Goal: Task Accomplishment & Management: Complete application form

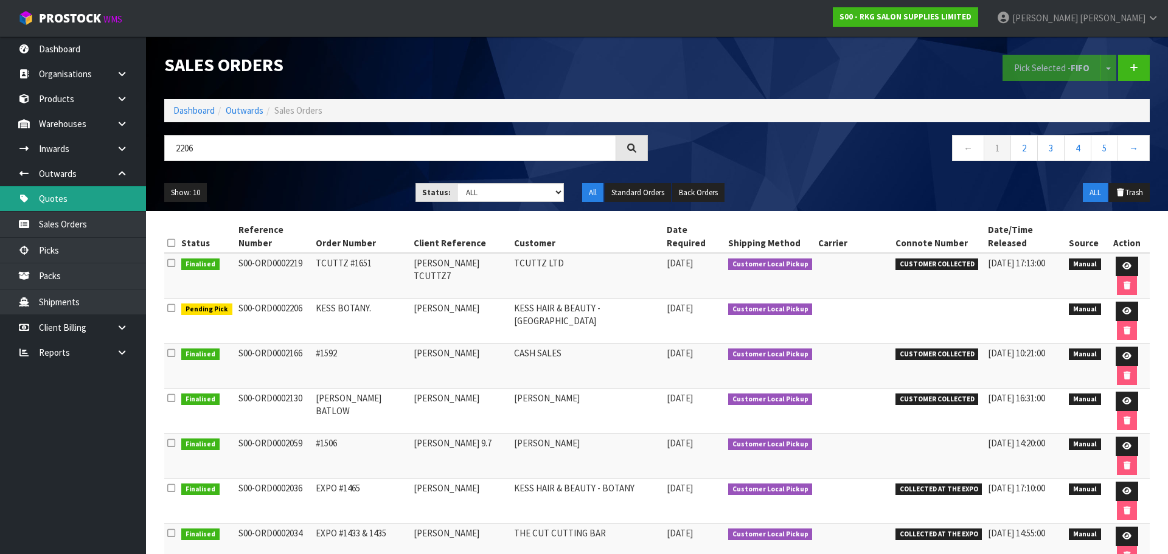
click at [71, 199] on link "Quotes" at bounding box center [73, 198] width 146 height 25
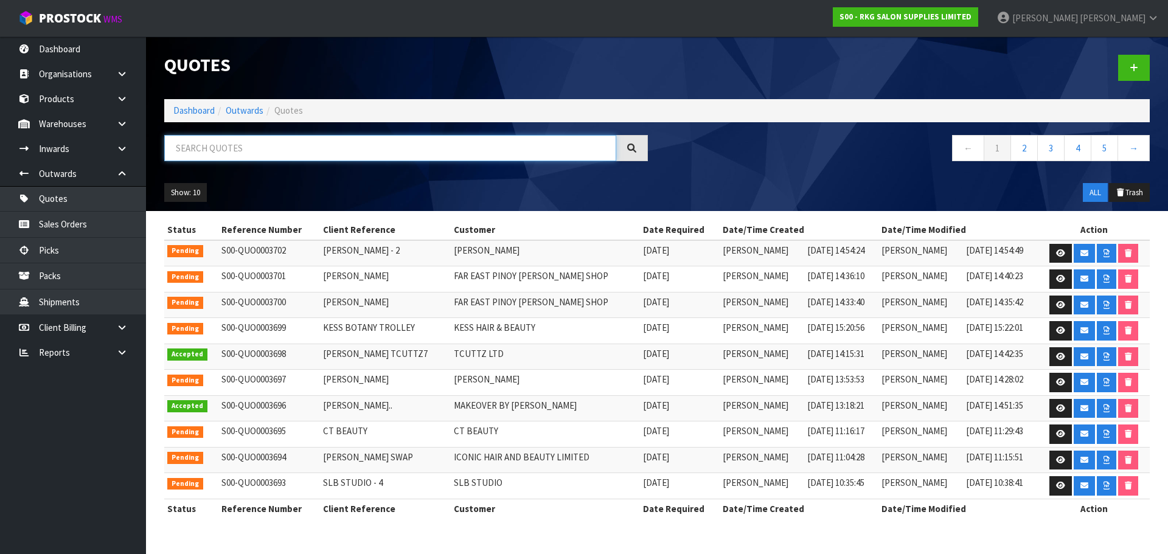
click at [235, 149] on input "text" at bounding box center [390, 148] width 452 height 26
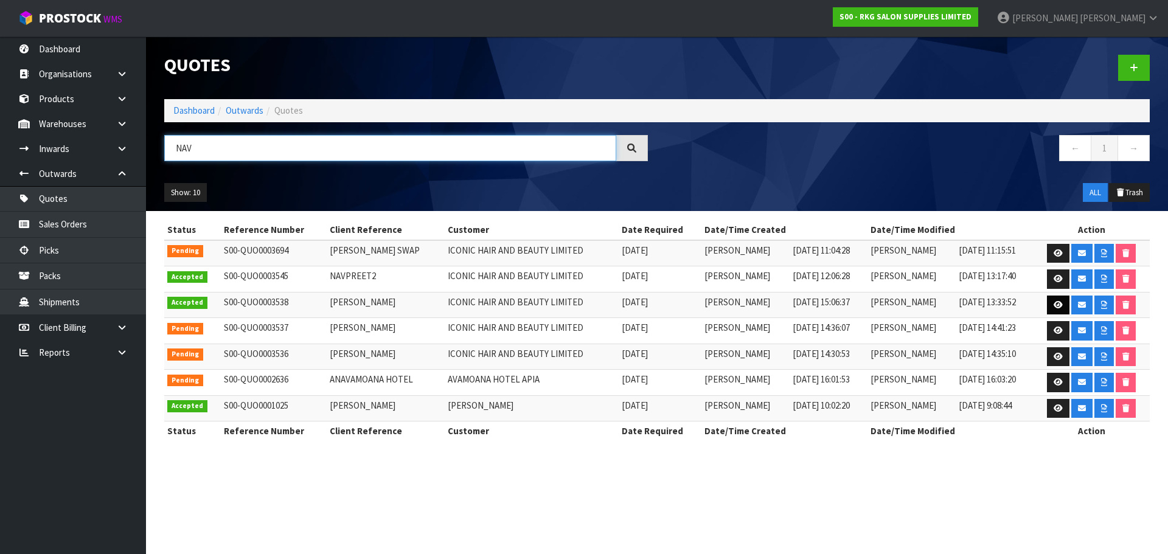
type input "NAV"
click at [1061, 305] on icon at bounding box center [1057, 305] width 9 height 8
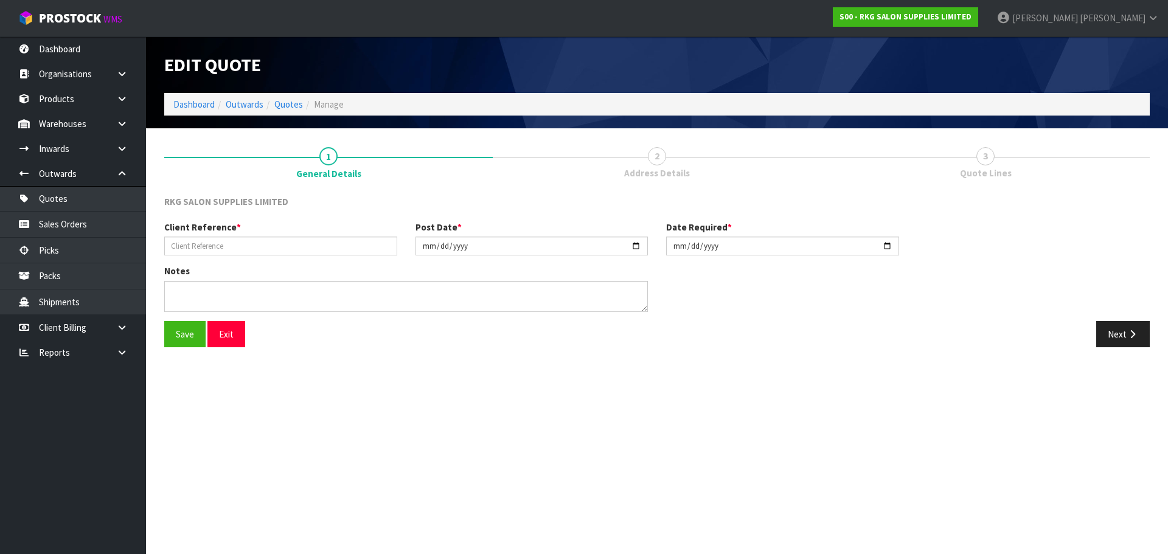
type input "[PERSON_NAME]"
type input "[DATE]"
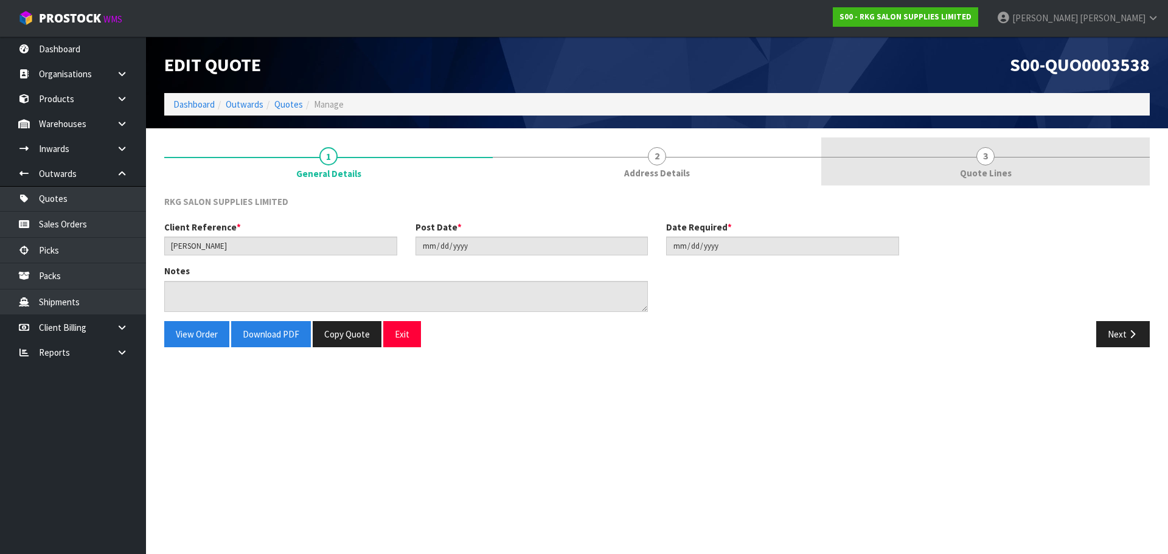
click at [980, 154] on span "3" at bounding box center [985, 156] width 18 height 18
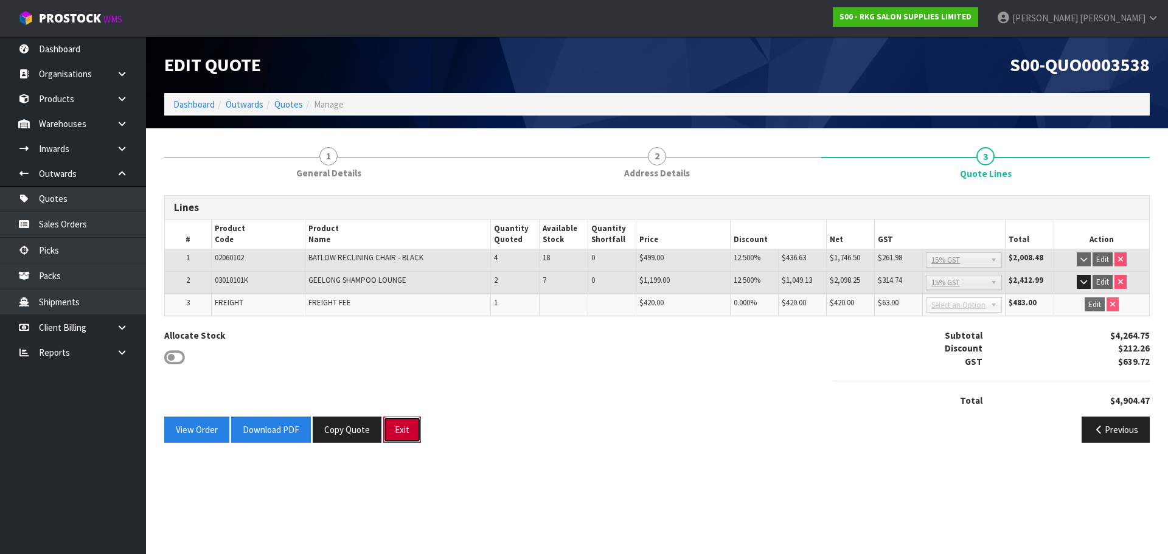
click at [396, 429] on button "Exit" at bounding box center [402, 430] width 38 height 26
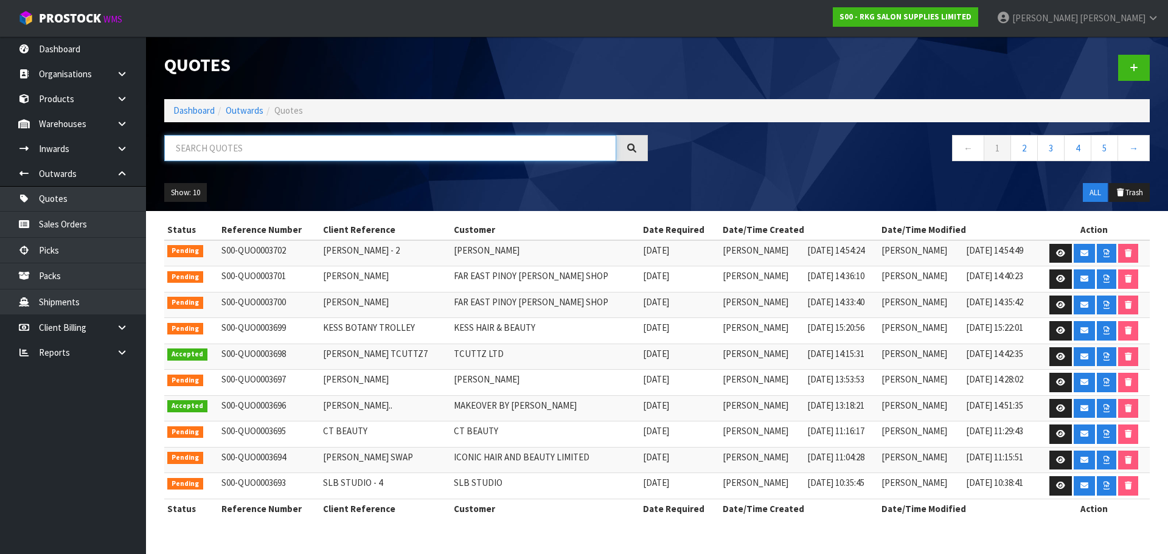
click at [392, 154] on input "text" at bounding box center [390, 148] width 452 height 26
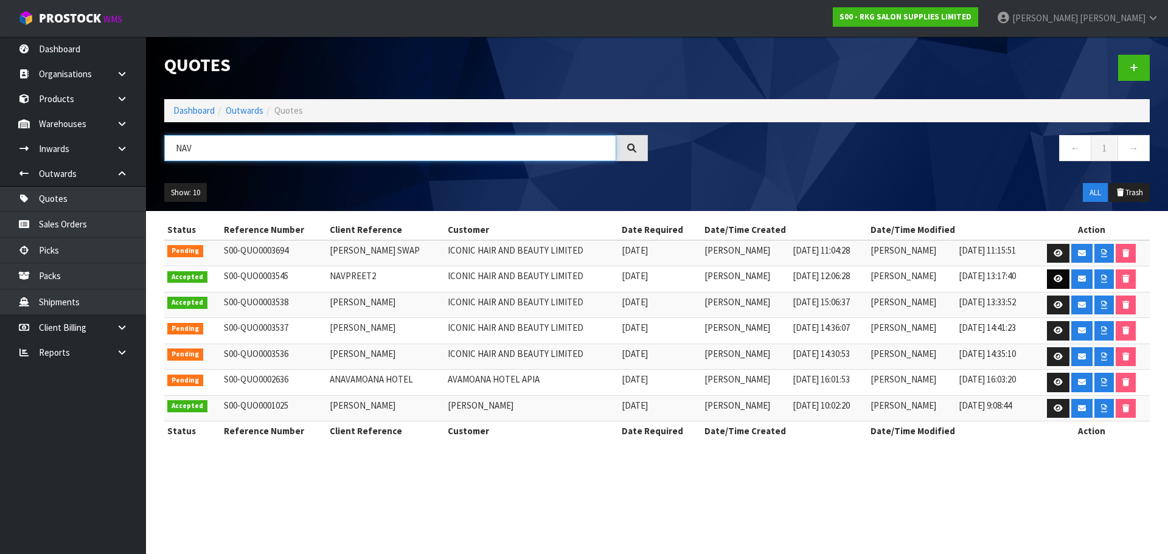
type input "NAV"
click at [1058, 277] on icon at bounding box center [1057, 279] width 9 height 8
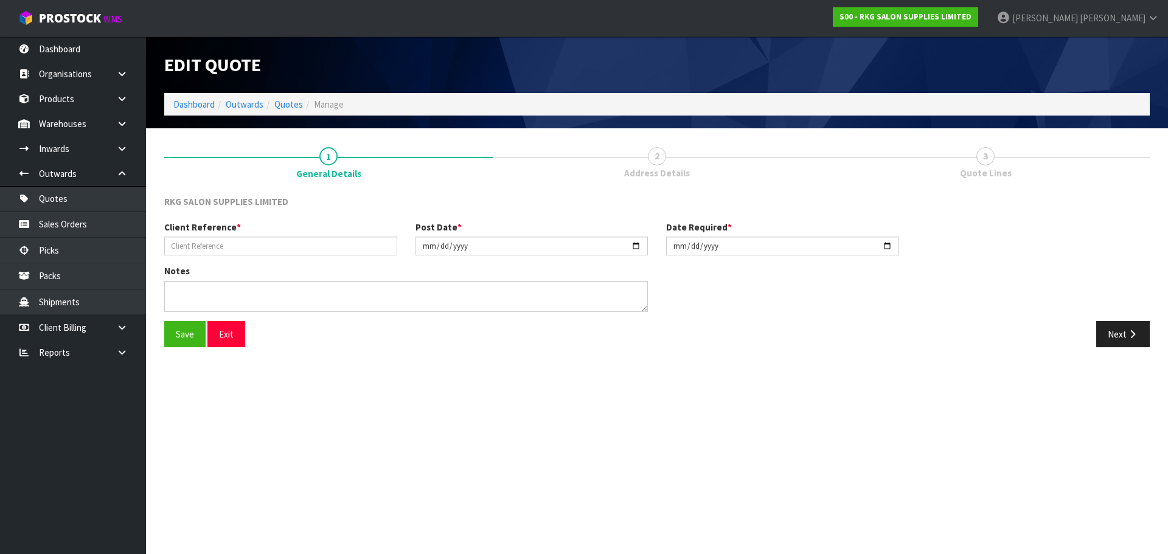
type input "NAVPREET2"
type input "2025-09-01"
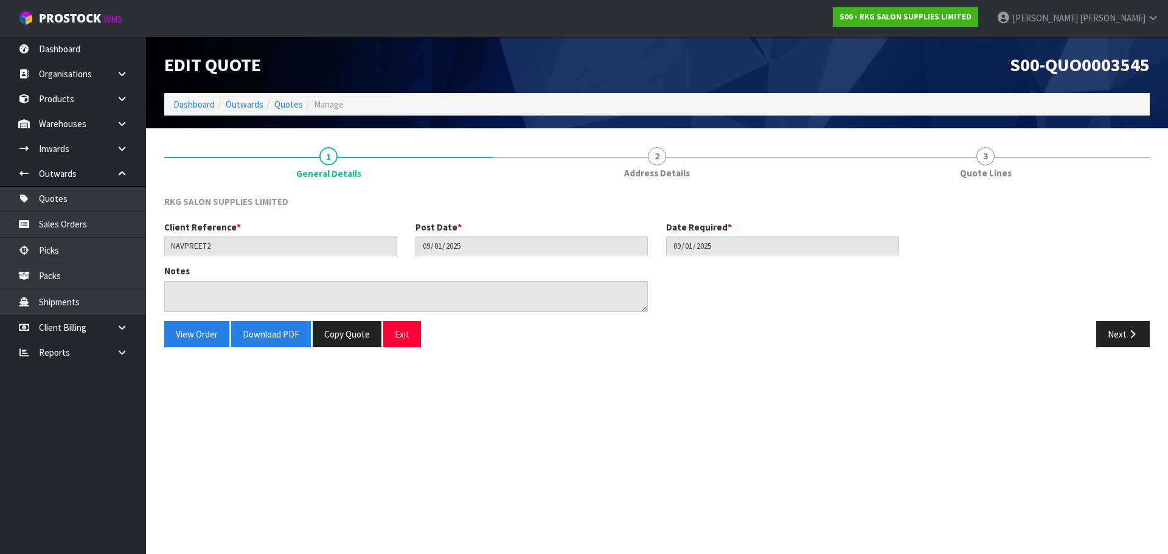
drag, startPoint x: 661, startPoint y: 158, endPoint x: 789, endPoint y: 281, distance: 177.6
click at [661, 157] on span "2" at bounding box center [657, 156] width 18 height 18
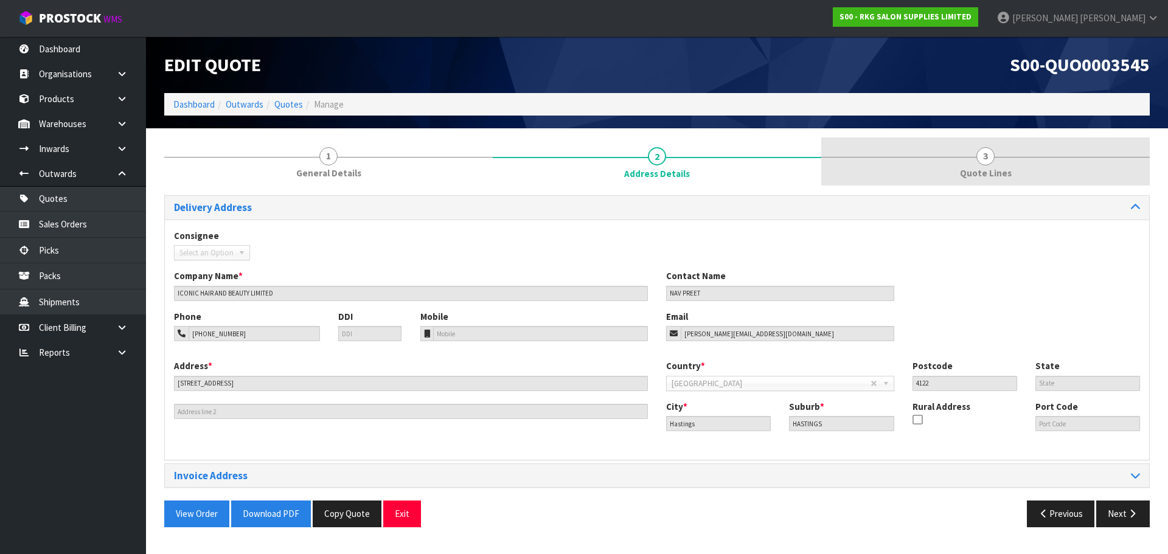
click at [985, 161] on span "3" at bounding box center [985, 156] width 18 height 18
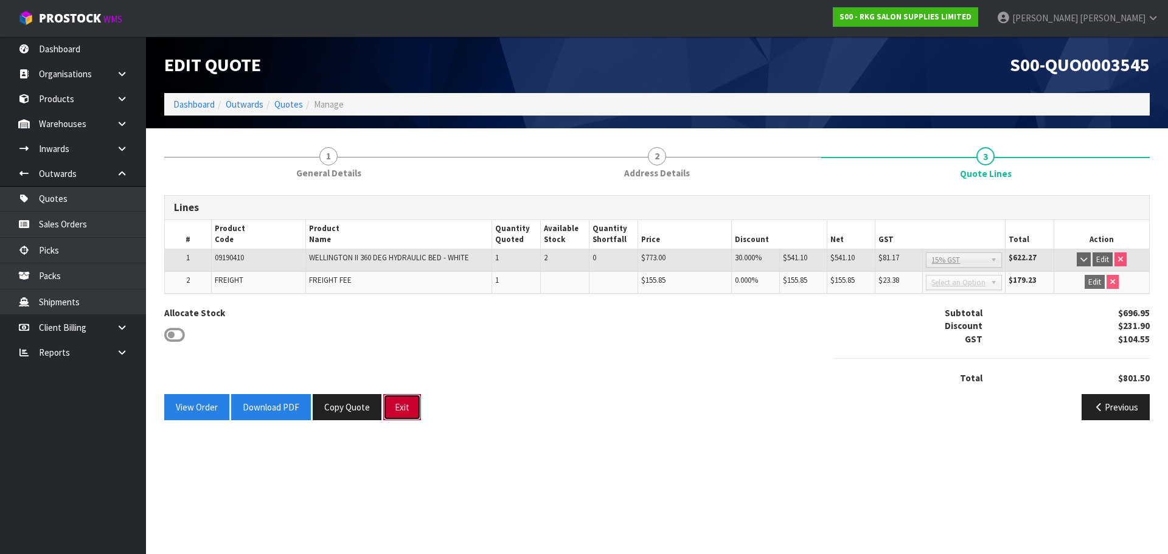
click at [401, 408] on button "Exit" at bounding box center [402, 407] width 38 height 26
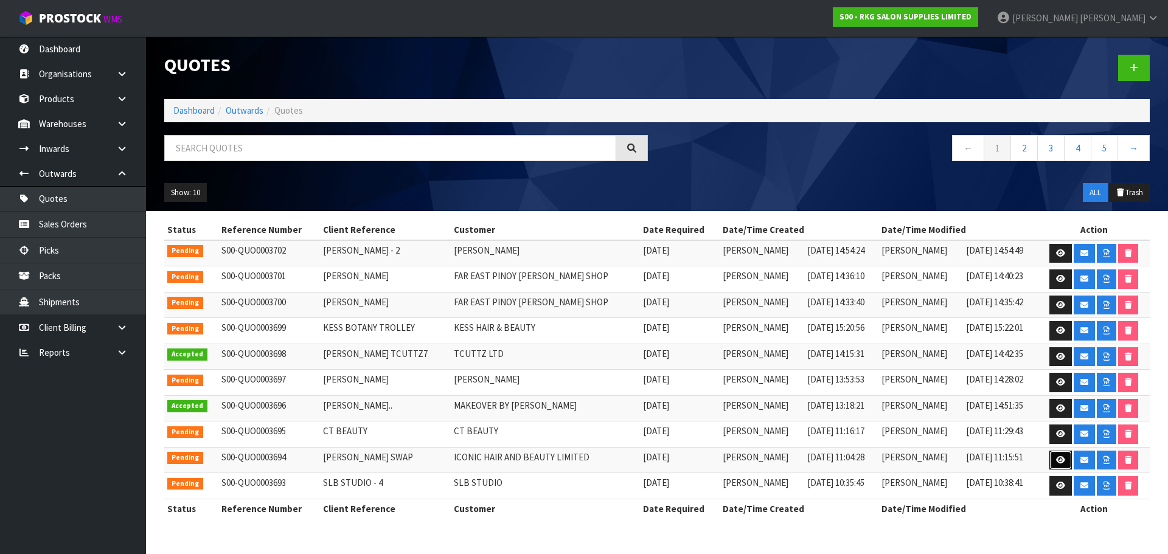
click at [1059, 462] on icon at bounding box center [1060, 460] width 9 height 8
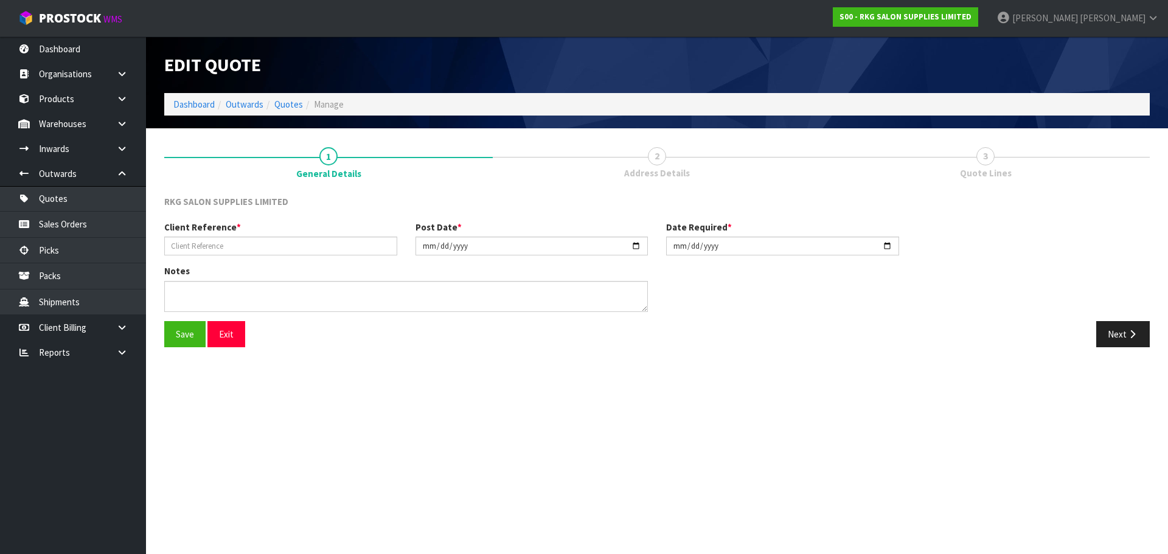
type input "[PERSON_NAME] SWAP"
type input "[DATE]"
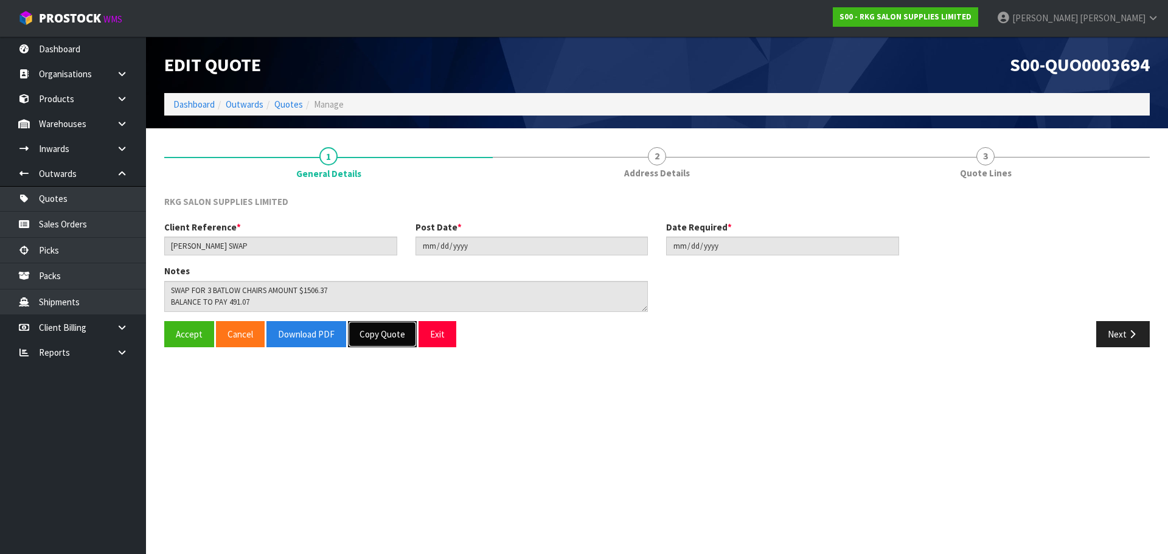
click at [384, 337] on button "Copy Quote" at bounding box center [382, 334] width 69 height 26
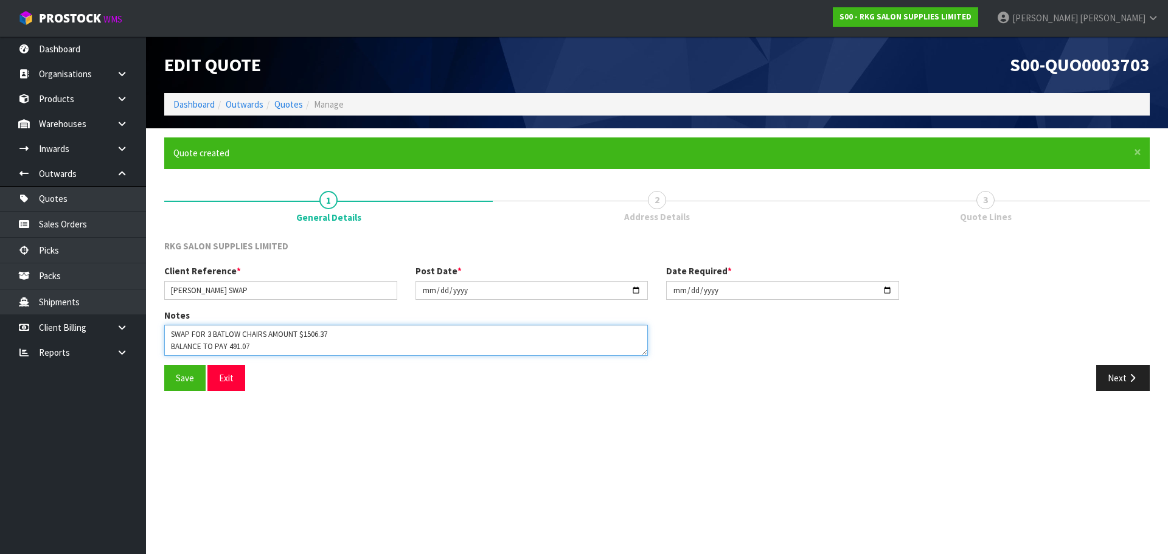
click at [235, 347] on textarea at bounding box center [406, 340] width 484 height 31
drag, startPoint x: 227, startPoint y: 347, endPoint x: 259, endPoint y: 347, distance: 32.2
click at [259, 347] on textarea at bounding box center [406, 340] width 484 height 31
click at [241, 335] on textarea at bounding box center [406, 340] width 484 height 31
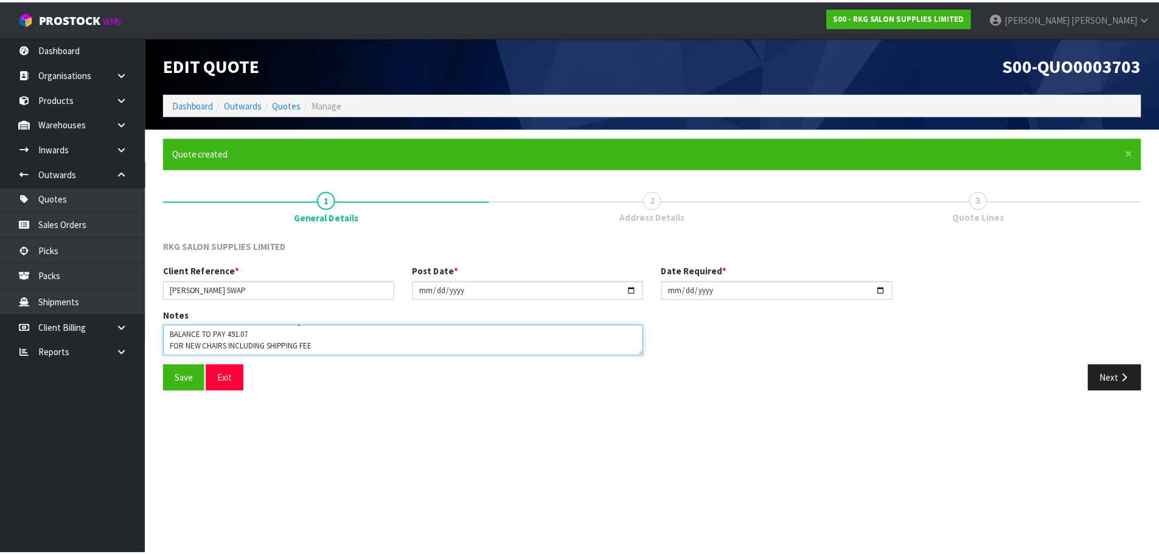
scroll to position [0, 0]
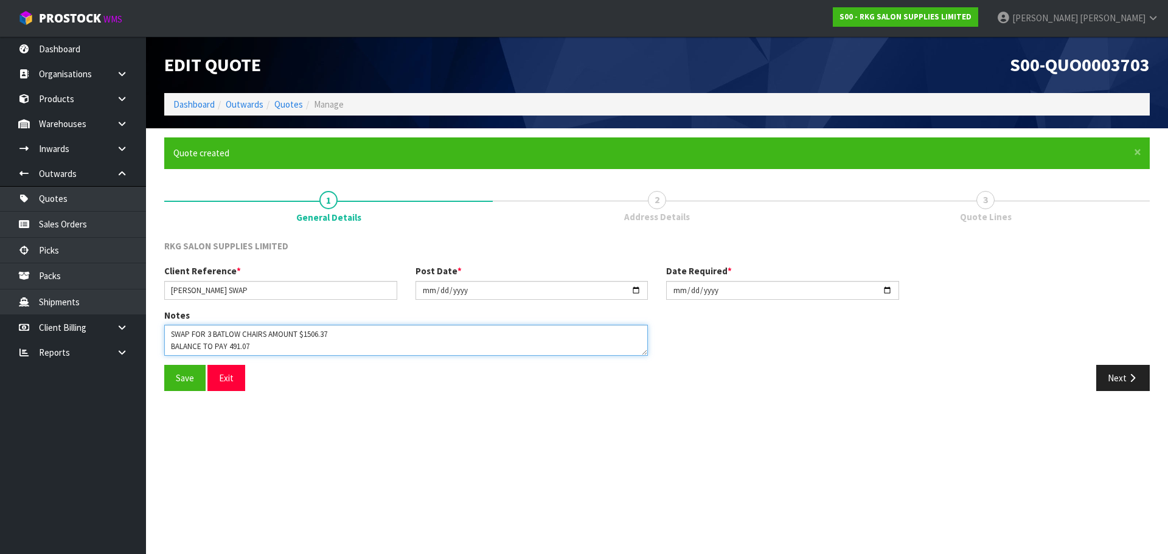
drag, startPoint x: 229, startPoint y: 331, endPoint x: 253, endPoint y: 335, distance: 24.6
click at [253, 335] on textarea at bounding box center [406, 340] width 484 height 31
click at [251, 345] on textarea at bounding box center [406, 340] width 484 height 31
type textarea "SWAP FOR 3 BATLOW CHAIRS AMOUNT $1506.37 BALANCE TO PAY 457 FOR NEW CHAIRS INCL…"
click at [188, 380] on button "Save" at bounding box center [184, 378] width 41 height 26
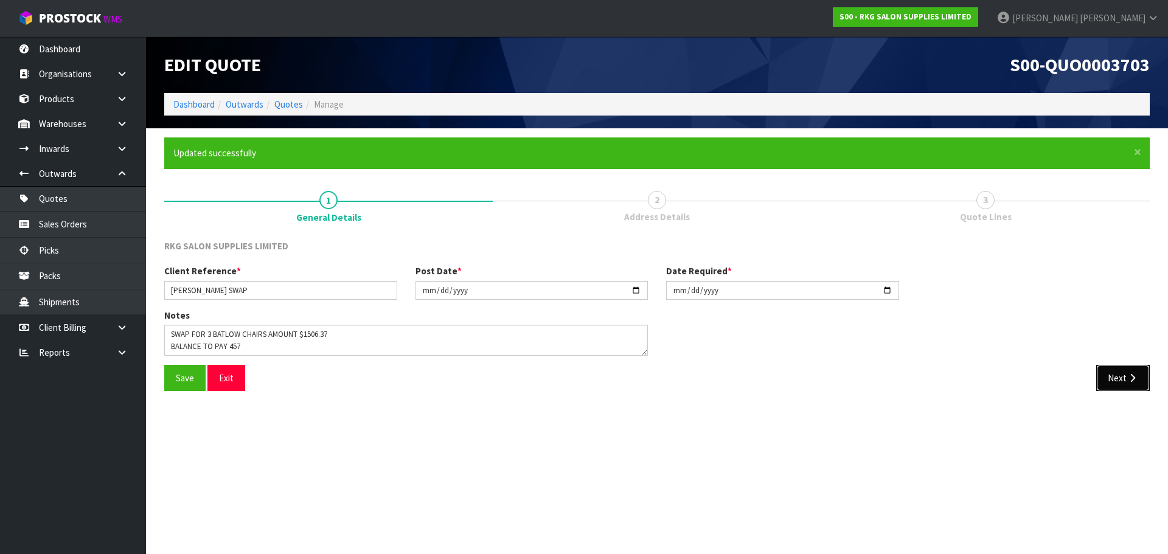
click at [1117, 381] on button "Next" at bounding box center [1123, 378] width 54 height 26
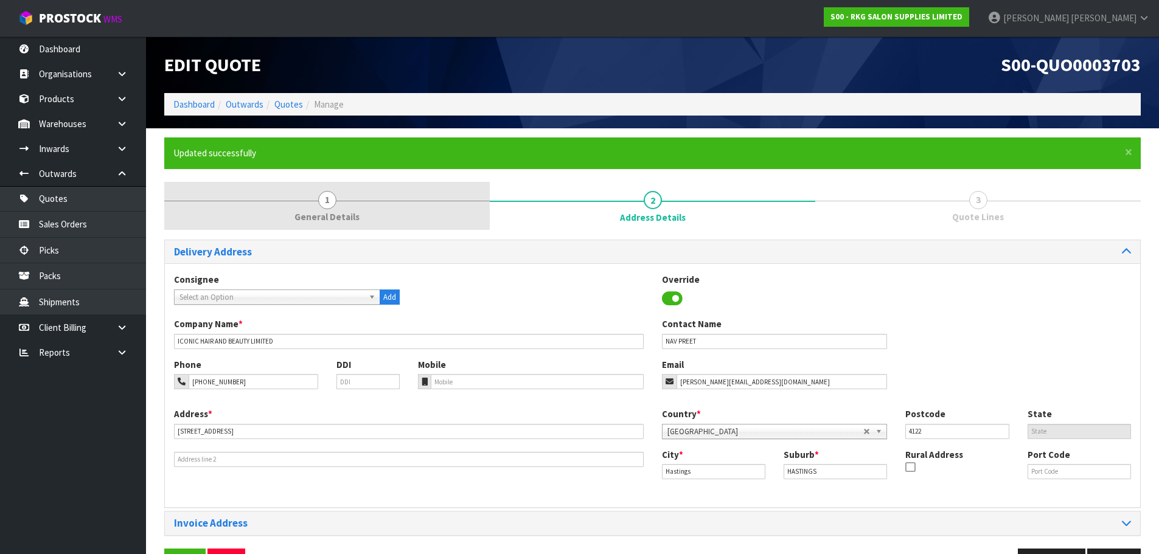
click at [330, 203] on span "1" at bounding box center [327, 200] width 18 height 18
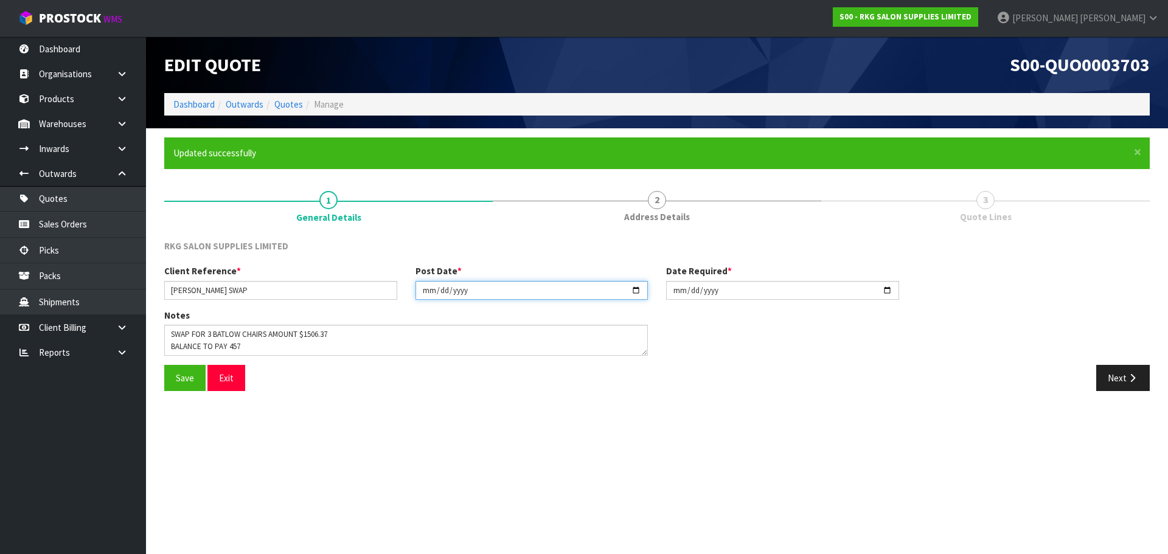
click at [637, 287] on input "[DATE]" at bounding box center [531, 290] width 233 height 19
type input "[DATE]"
click at [890, 290] on input "[DATE]" at bounding box center [782, 290] width 233 height 19
type input "[DATE]"
click at [180, 368] on button "Save" at bounding box center [184, 378] width 41 height 26
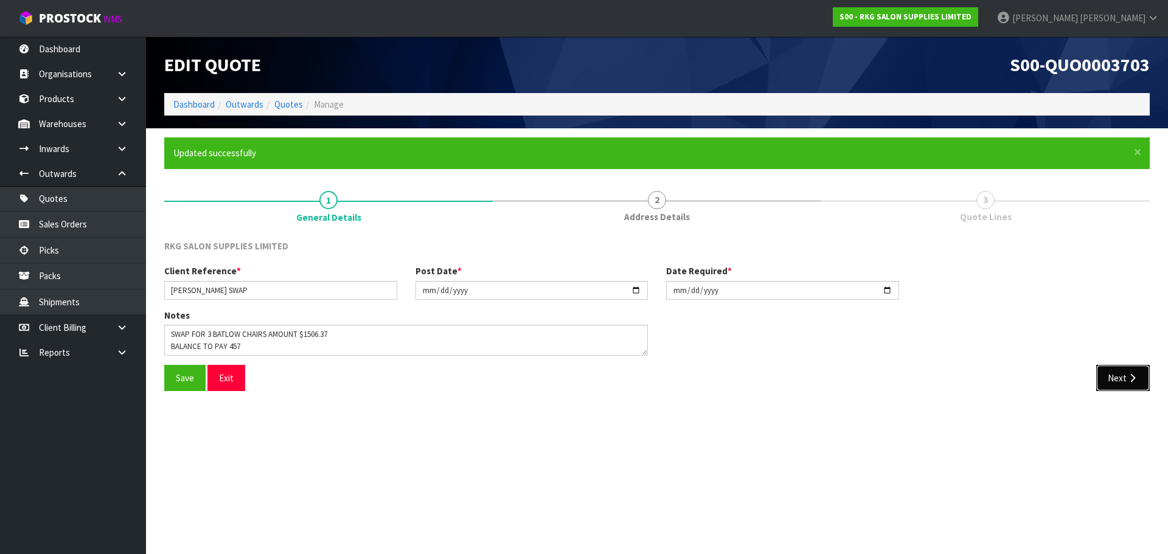
drag, startPoint x: 1131, startPoint y: 383, endPoint x: 839, endPoint y: 387, distance: 291.4
click at [1131, 383] on icon "button" at bounding box center [1132, 377] width 12 height 9
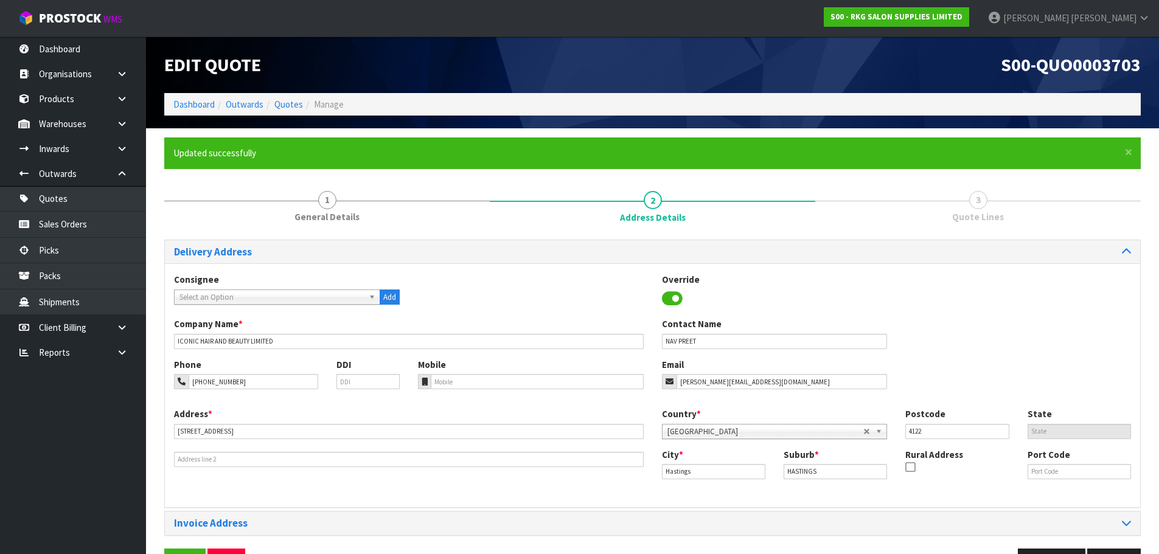
scroll to position [40, 0]
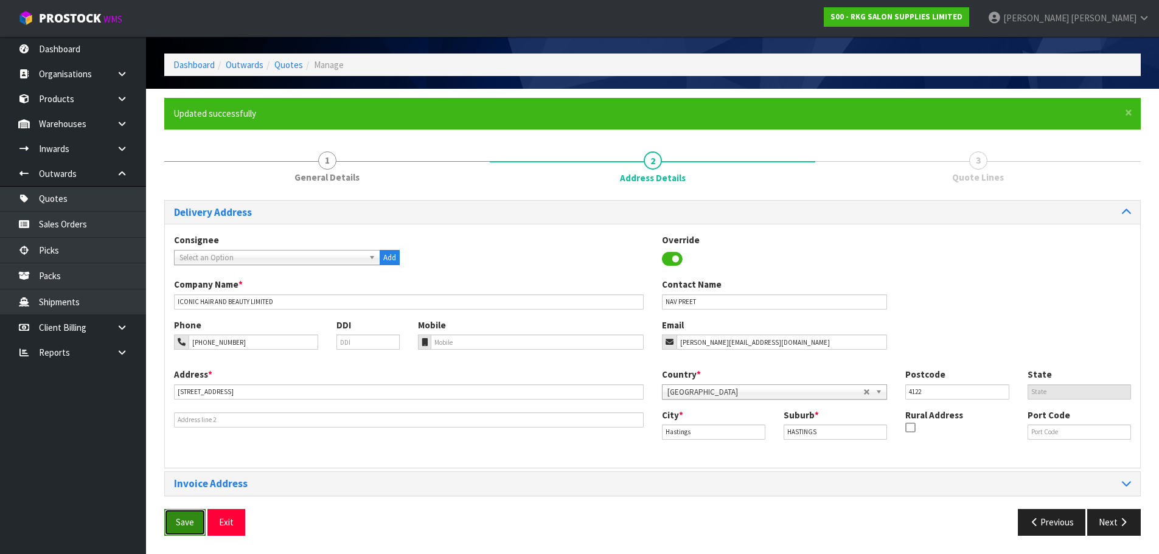
drag, startPoint x: 177, startPoint y: 522, endPoint x: 192, endPoint y: 519, distance: 15.6
click at [178, 522] on button "Save" at bounding box center [184, 522] width 41 height 26
click at [1115, 519] on button "Next" at bounding box center [1114, 522] width 54 height 26
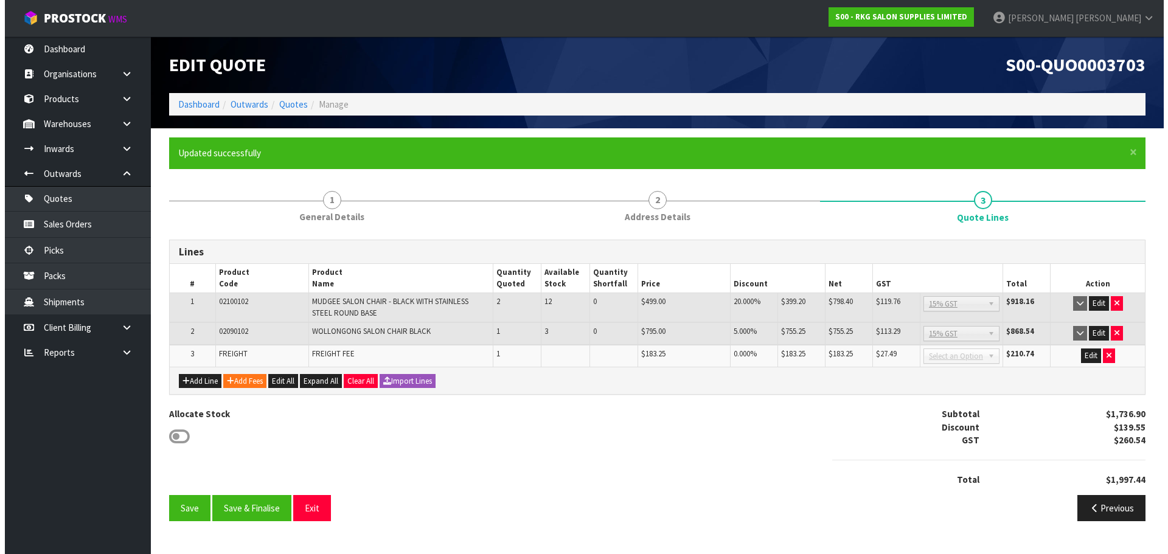
scroll to position [0, 0]
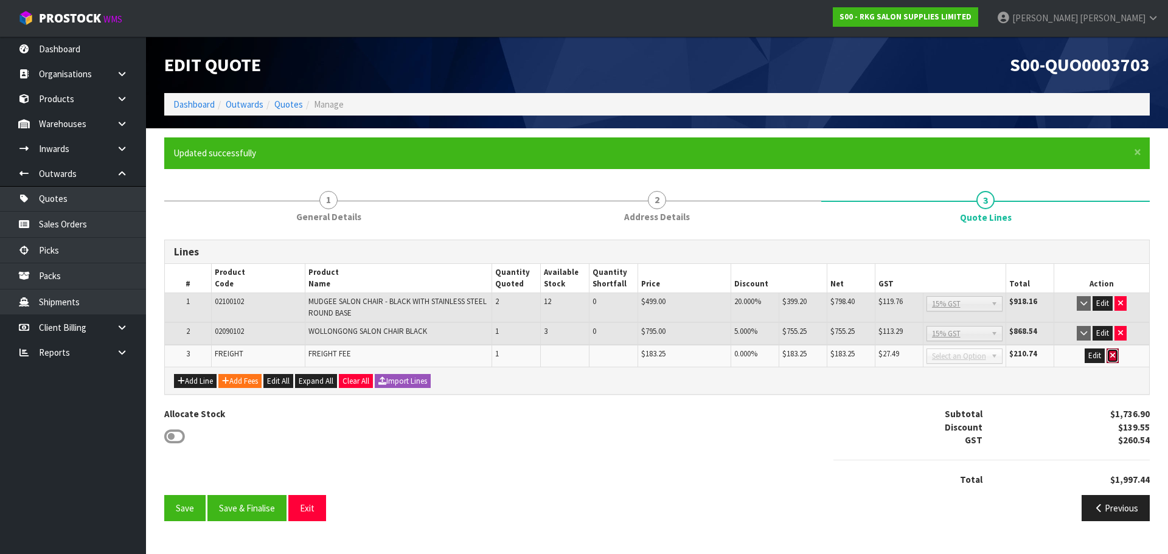
drag, startPoint x: 1113, startPoint y: 357, endPoint x: 1100, endPoint y: 359, distance: 13.6
click at [1114, 357] on icon "button" at bounding box center [1112, 356] width 5 height 8
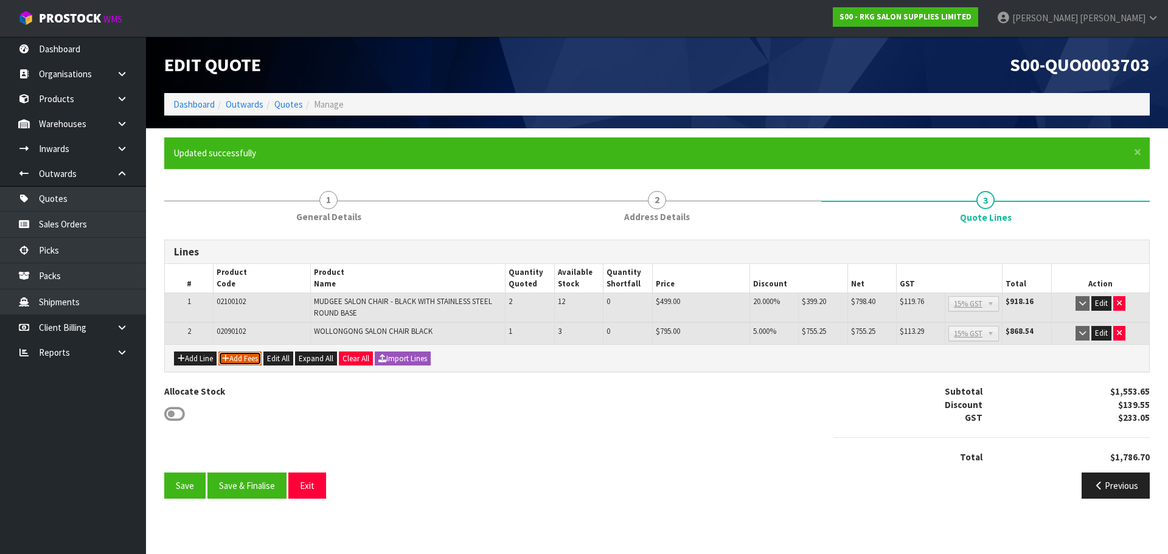
click at [233, 361] on button "Add Fees" at bounding box center [239, 359] width 43 height 15
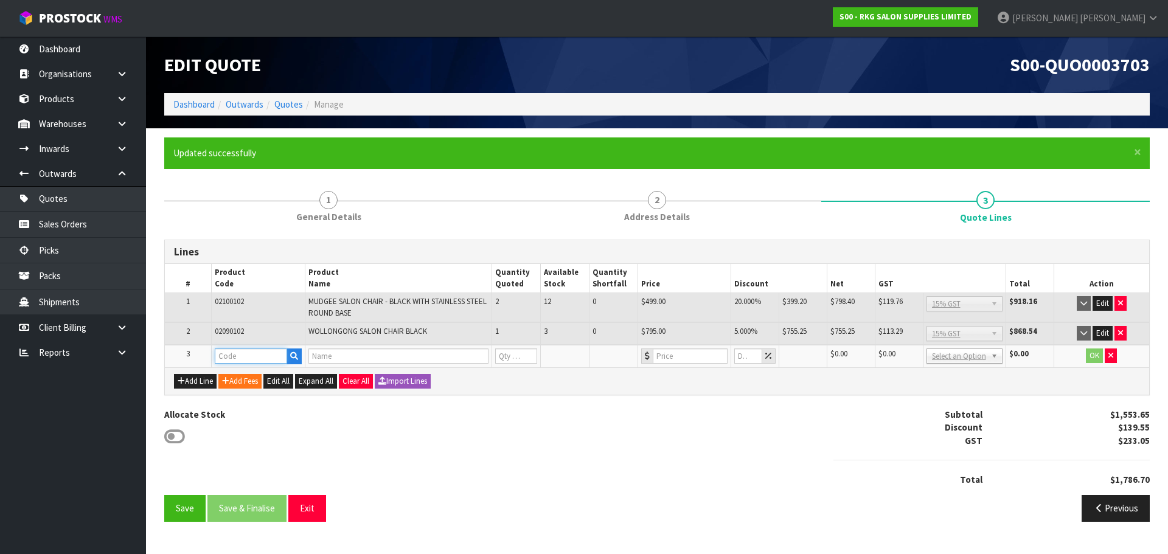
click at [233, 355] on input "text" at bounding box center [251, 356] width 72 height 15
type input "FRE"
click at [248, 376] on link "FRE IGHT" at bounding box center [263, 377] width 96 height 16
type input "FREIGHT"
type input "FREIGHT FEE"
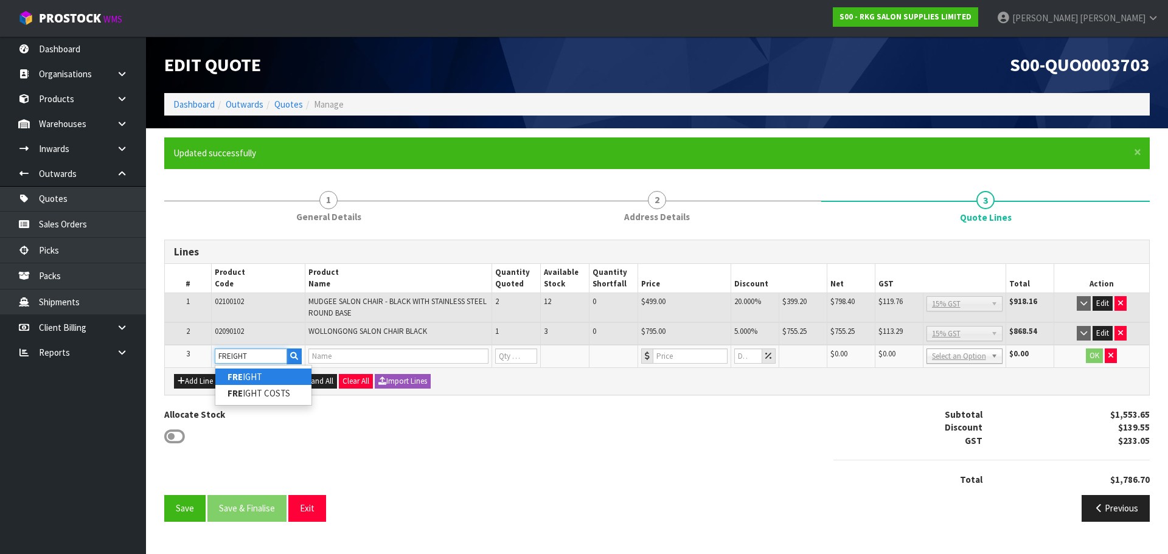
type input "1"
type input "0"
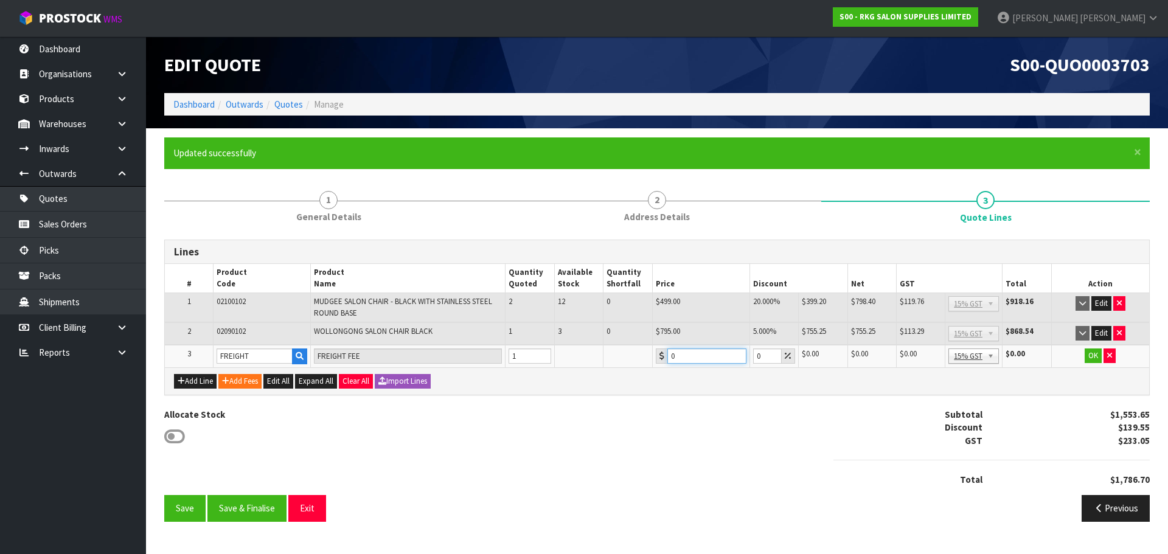
drag, startPoint x: 688, startPoint y: 358, endPoint x: 663, endPoint y: 358, distance: 24.9
click at [663, 358] on div "0" at bounding box center [701, 356] width 91 height 15
type input "153.63"
click at [187, 505] on button "Save" at bounding box center [184, 508] width 41 height 26
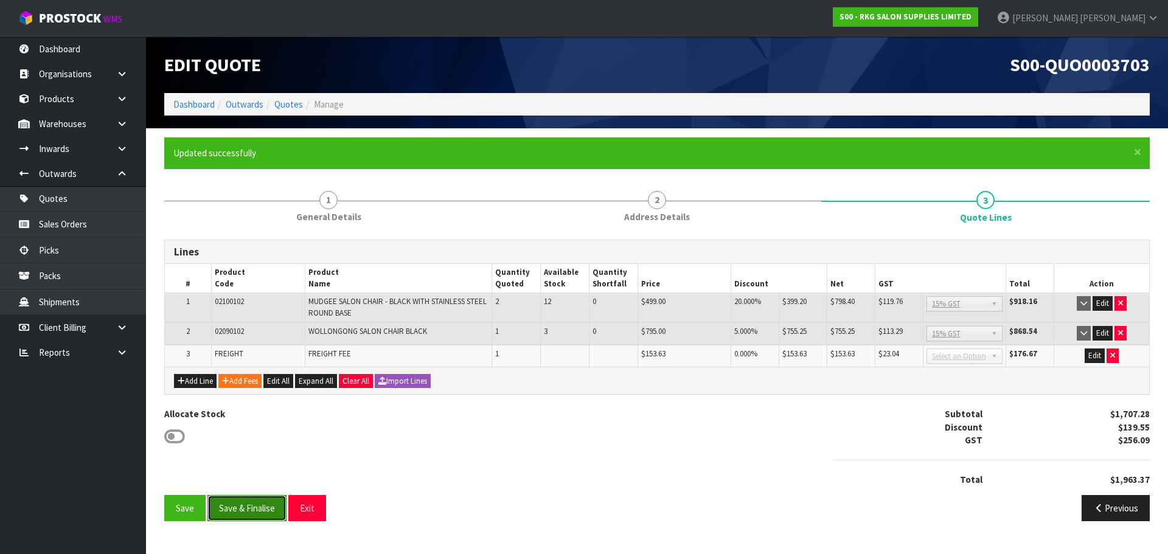
drag, startPoint x: 233, startPoint y: 508, endPoint x: 300, endPoint y: 439, distance: 96.8
click at [234, 507] on button "Save & Finalise" at bounding box center [246, 508] width 79 height 26
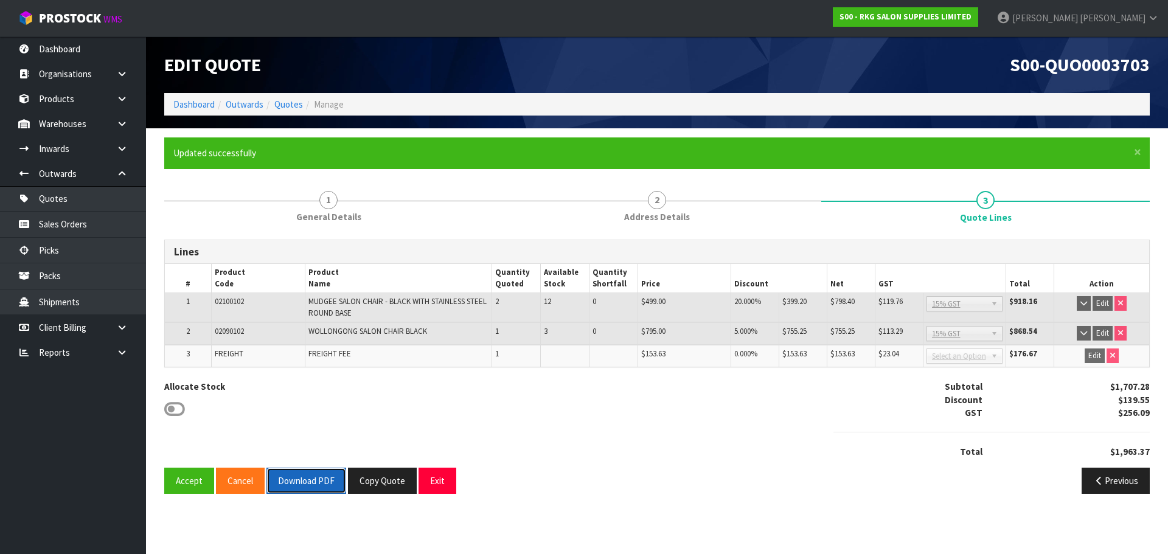
click at [321, 477] on button "Download PDF" at bounding box center [306, 481] width 80 height 26
click at [434, 481] on button "Exit" at bounding box center [437, 481] width 38 height 26
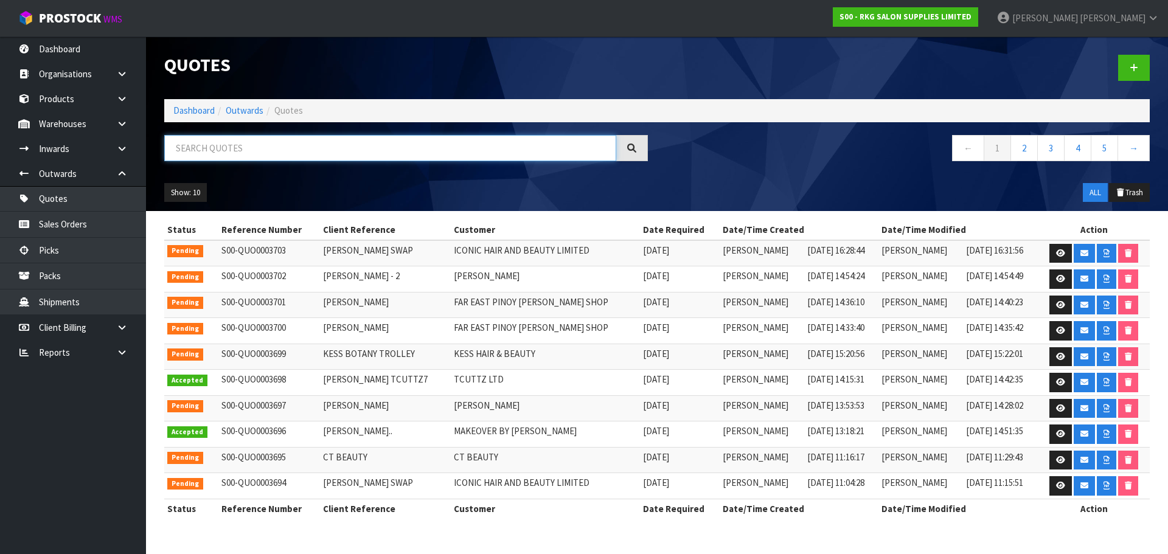
click at [236, 154] on input "text" at bounding box center [390, 148] width 452 height 26
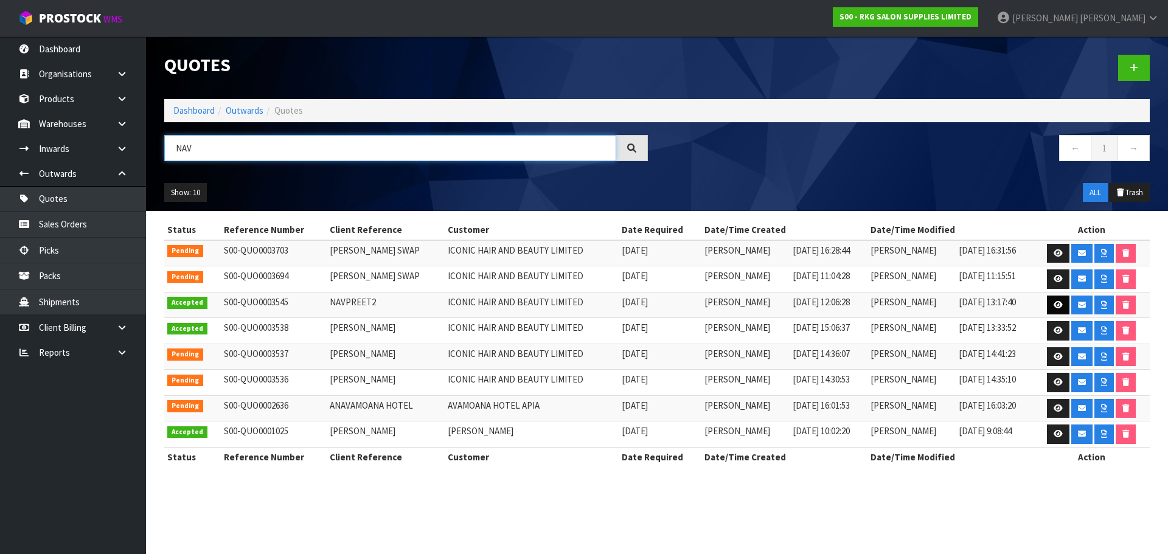
type input "NAV"
click at [1059, 306] on icon at bounding box center [1057, 305] width 9 height 8
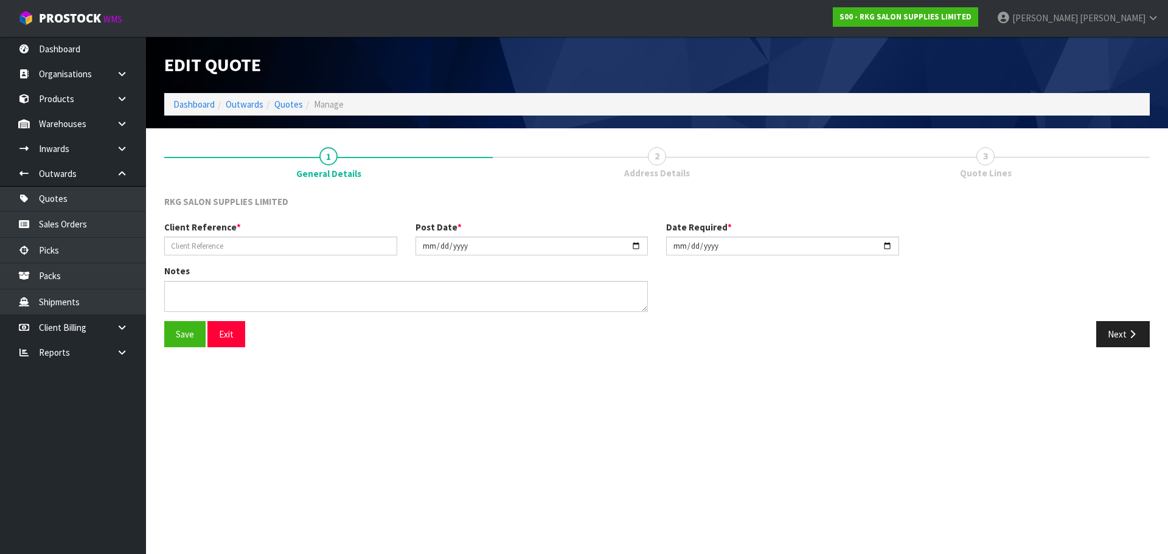
type input "NAVPREET2"
type input "2025-09-01"
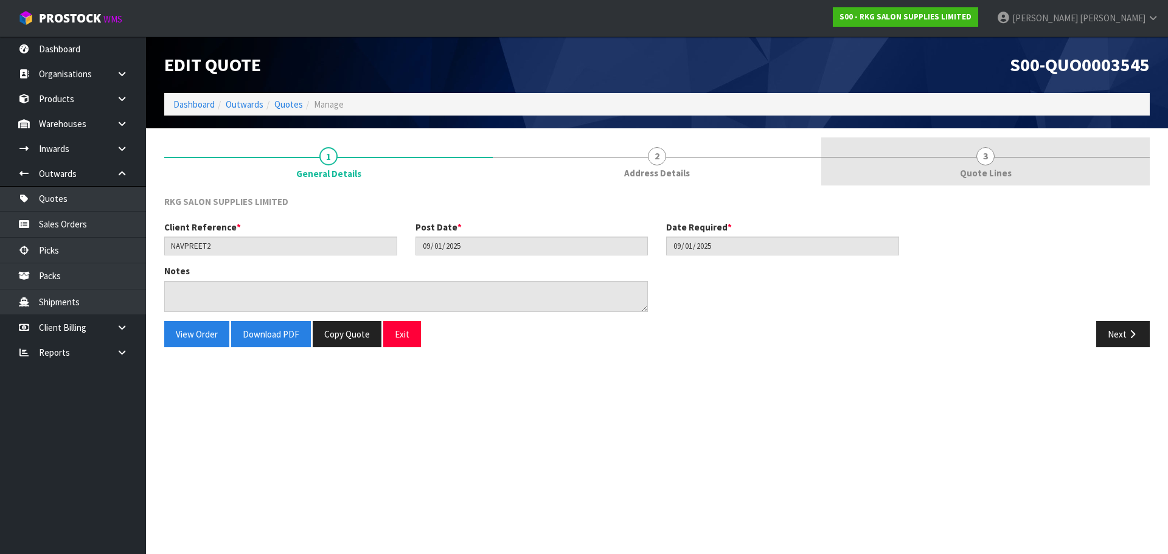
click at [968, 152] on link "3 Quote Lines" at bounding box center [985, 161] width 328 height 48
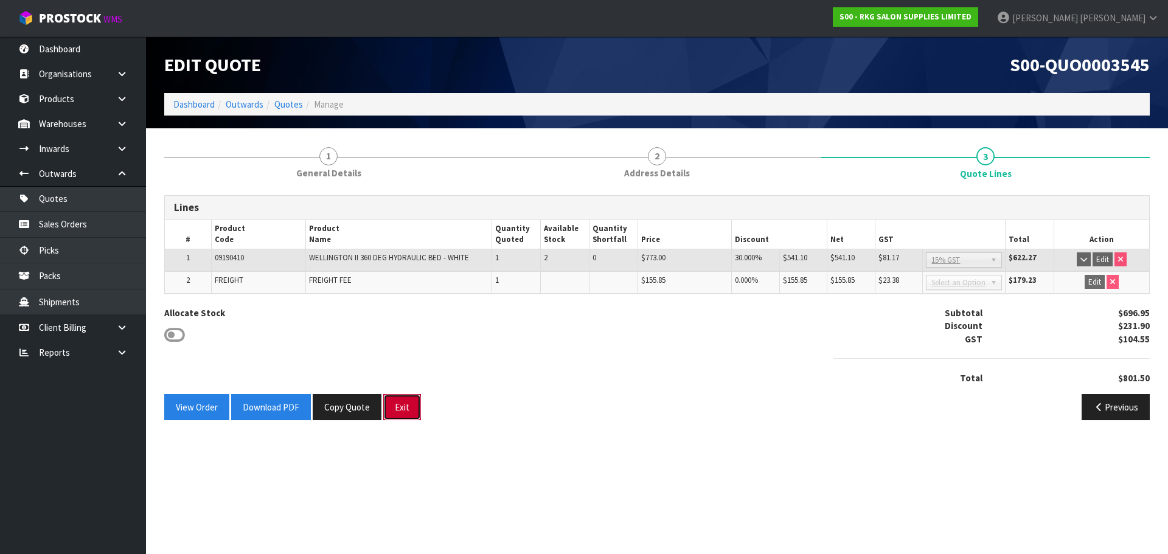
click at [395, 408] on button "Exit" at bounding box center [402, 407] width 38 height 26
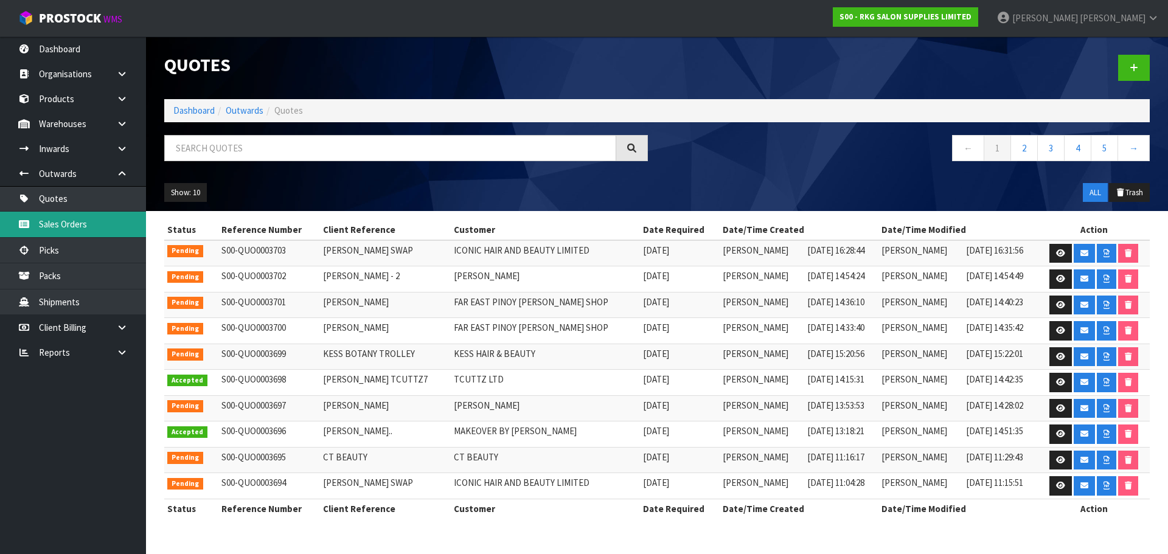
click at [72, 226] on link "Sales Orders" at bounding box center [73, 224] width 146 height 25
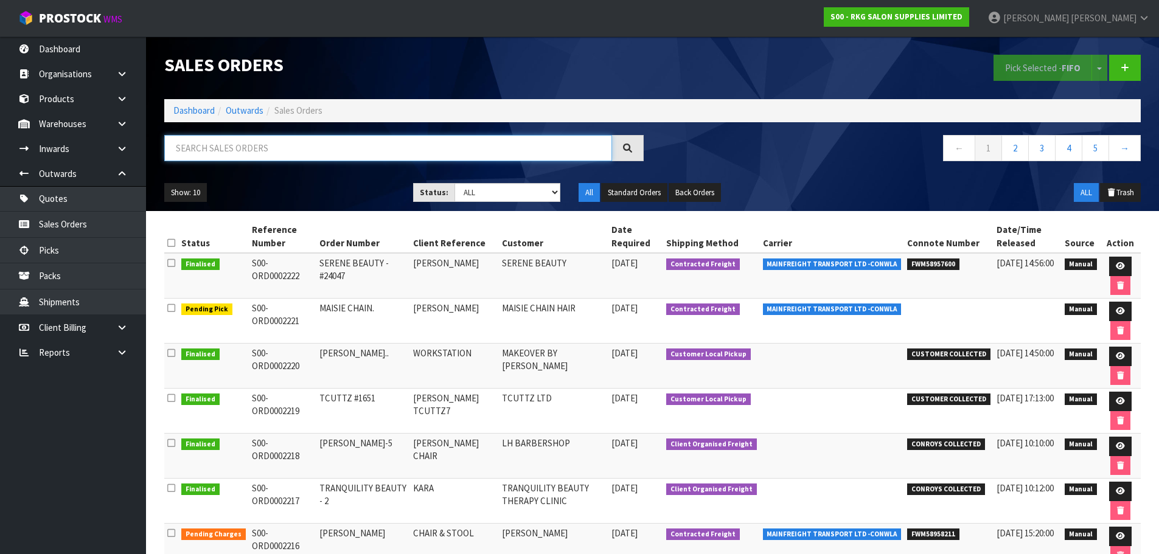
click at [253, 141] on input "text" at bounding box center [388, 148] width 448 height 26
type input "2206"
